Goal: Information Seeking & Learning: Understand process/instructions

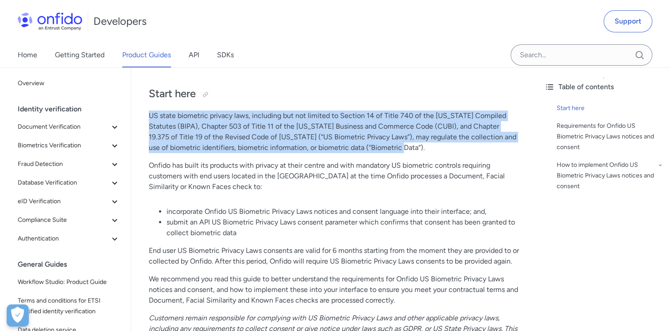
drag, startPoint x: 149, startPoint y: 115, endPoint x: 505, endPoint y: 145, distance: 357.0
click at [505, 145] on p "US state biometric privacy laws, including but not limited to Section 14 of Tit…" at bounding box center [334, 131] width 371 height 43
drag, startPoint x: 505, startPoint y: 145, endPoint x: 504, endPoint y: 153, distance: 8.1
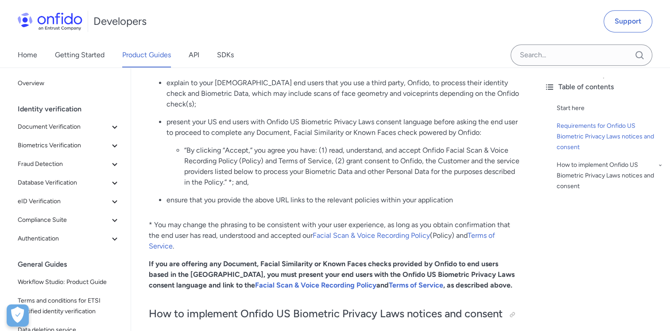
scroll to position [443, 0]
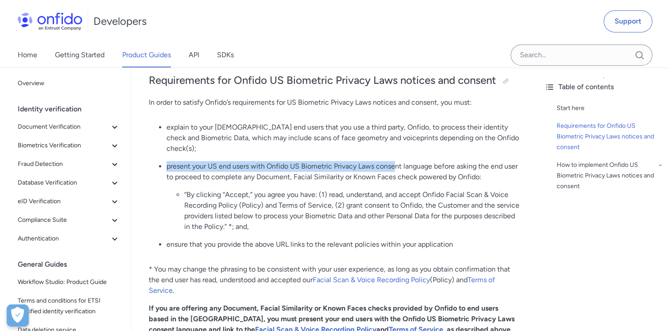
drag, startPoint x: 166, startPoint y: 167, endPoint x: 398, endPoint y: 166, distance: 231.7
click at [398, 166] on ul "explain to your [DEMOGRAPHIC_DATA] end users that you use a third party, Onfido…" at bounding box center [334, 189] width 371 height 135
drag, startPoint x: 398, startPoint y: 166, endPoint x: 314, endPoint y: 162, distance: 84.3
click at [314, 162] on p "present your US end users with Onfido US Biometric Privacy Laws consent languag…" at bounding box center [343, 171] width 353 height 21
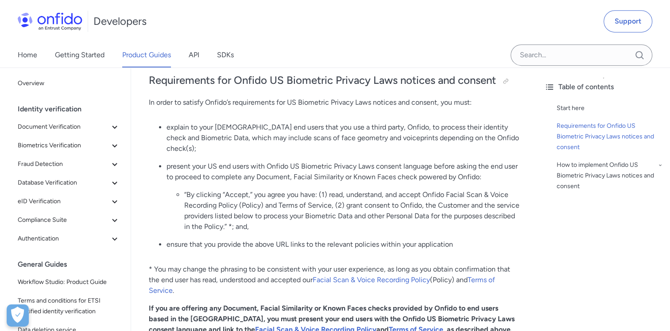
click at [257, 146] on p "explain to your [DEMOGRAPHIC_DATA] end users that you use a third party, Onfido…" at bounding box center [343, 138] width 353 height 32
click at [167, 139] on p "explain to your [DEMOGRAPHIC_DATA] end users that you use a third party, Onfido…" at bounding box center [343, 138] width 353 height 32
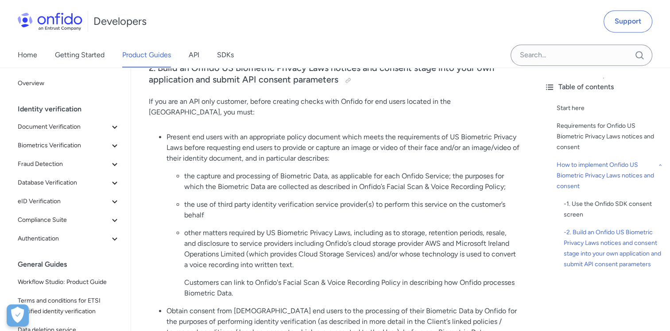
scroll to position [1240, 0]
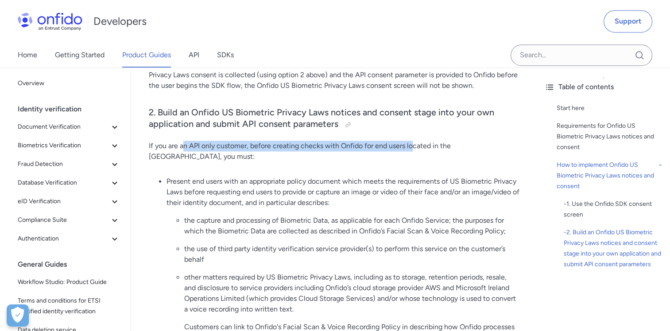
drag, startPoint x: 183, startPoint y: 140, endPoint x: 414, endPoint y: 146, distance: 231.3
click at [414, 146] on p "If you are an API only customer, before creating checks with Onfido for end use…" at bounding box center [334, 150] width 371 height 21
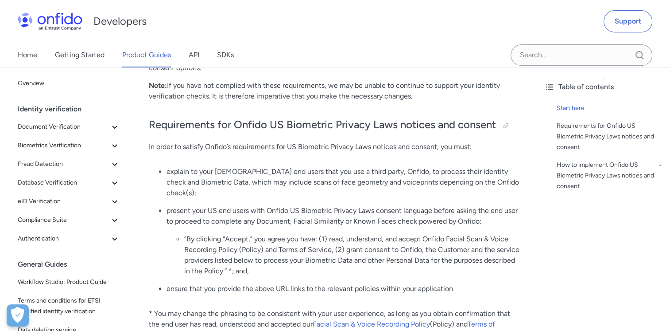
scroll to position [443, 0]
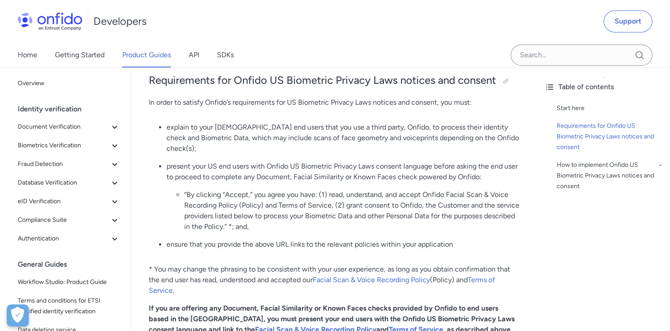
click at [183, 193] on ul "“By clicking “Accept,” you agree you have: (1) read, understand, and accept Onf…" at bounding box center [343, 210] width 353 height 43
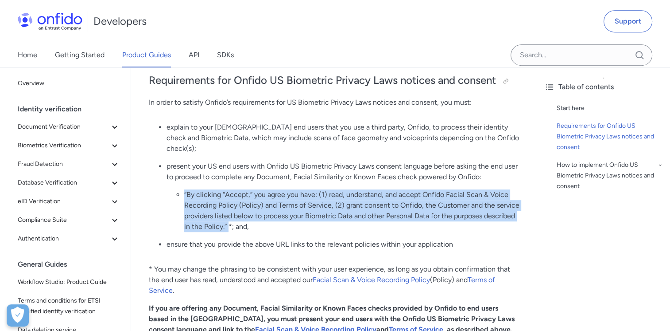
drag, startPoint x: 184, startPoint y: 192, endPoint x: 229, endPoint y: 223, distance: 54.4
click at [229, 223] on li "“By clicking “Accept,” you agree you have: (1) read, understand, and accept Onf…" at bounding box center [351, 210] width 335 height 43
drag, startPoint x: 229, startPoint y: 223, endPoint x: 211, endPoint y: 193, distance: 35.6
copy li "“By clicking “Accept,” you agree you have: (1) read, understand, and accept Onf…"
drag, startPoint x: 353, startPoint y: 280, endPoint x: 347, endPoint y: 279, distance: 5.9
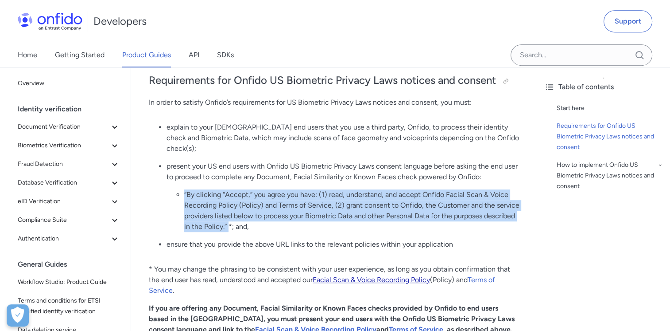
click at [347, 279] on link "Facial Scan & Voice Recording Policy" at bounding box center [371, 279] width 117 height 8
